Goal: Navigation & Orientation: Find specific page/section

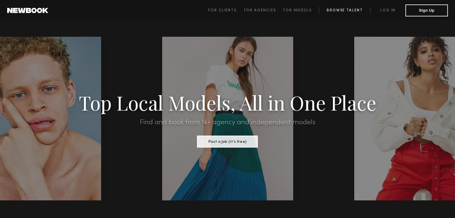
click at [340, 9] on link "Browse Talent" at bounding box center [344, 10] width 51 height 7
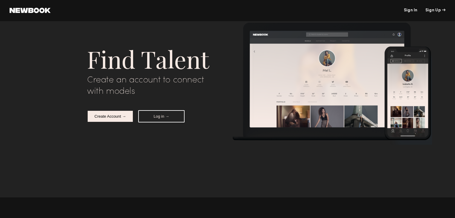
click at [273, 16] on header "Sign In Sign Up" at bounding box center [227, 10] width 455 height 21
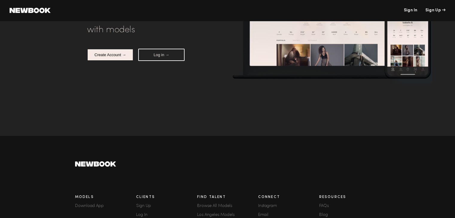
scroll to position [120, 0]
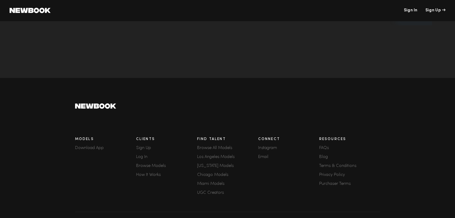
click at [209, 186] on link "Miami Models" at bounding box center [227, 184] width 61 height 4
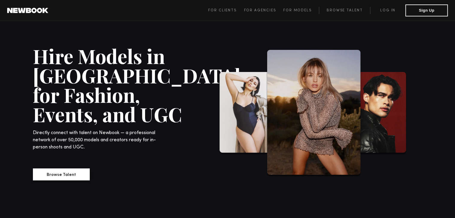
click at [69, 174] on button "Browse Talent" at bounding box center [61, 175] width 57 height 12
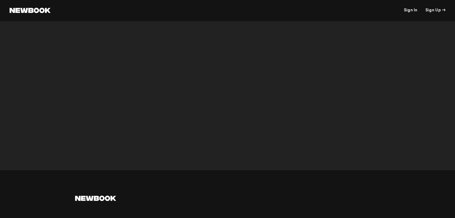
scroll to position [1915, 0]
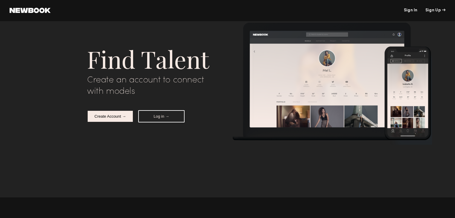
click at [29, 9] on link at bounding box center [30, 10] width 41 height 5
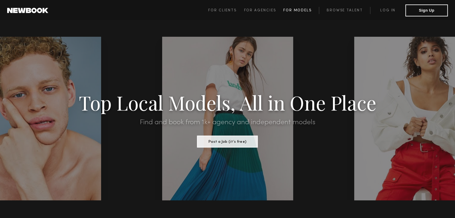
click at [300, 11] on span "For Models" at bounding box center [297, 11] width 28 height 4
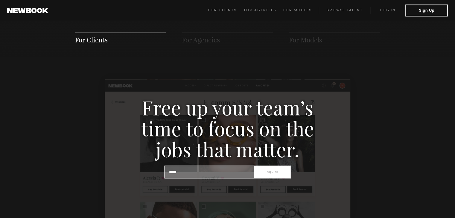
scroll to position [621, 0]
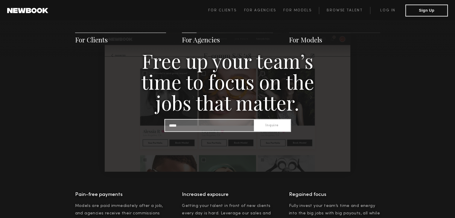
click at [309, 39] on span "For Models" at bounding box center [305, 39] width 33 height 9
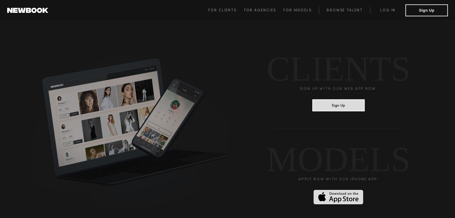
scroll to position [1549, 0]
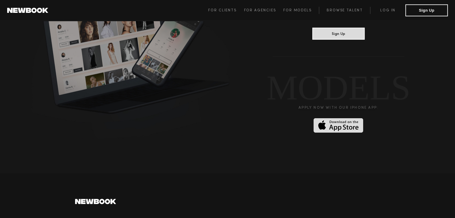
click at [347, 41] on div "CLIENTS Sign up with our web app now: Sign Up MODELS Apply now with our iPHONE …" at bounding box center [339, 59] width 144 height 152
